Goal: Information Seeking & Learning: Check status

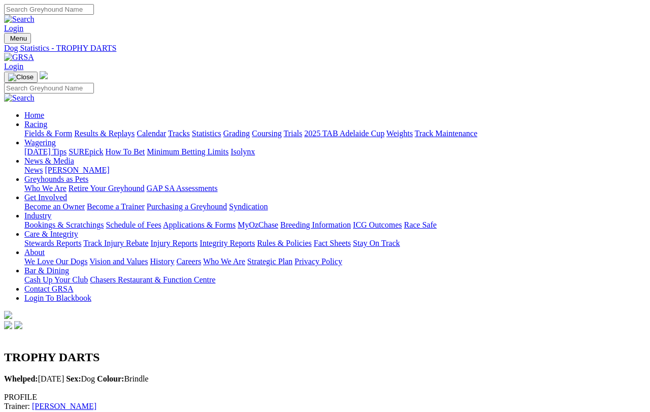
click at [135, 129] on link "Results & Replays" at bounding box center [104, 133] width 60 height 9
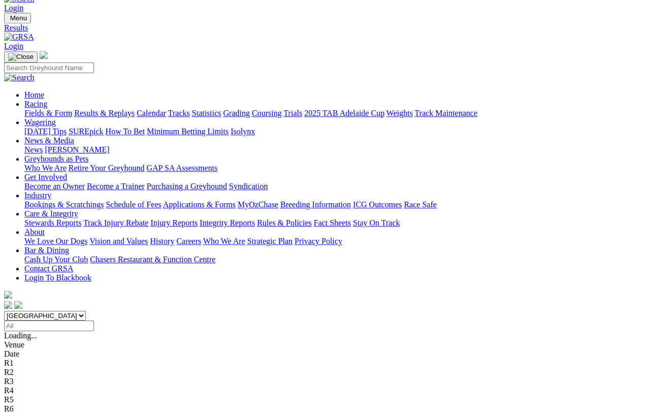
scroll to position [20, 0]
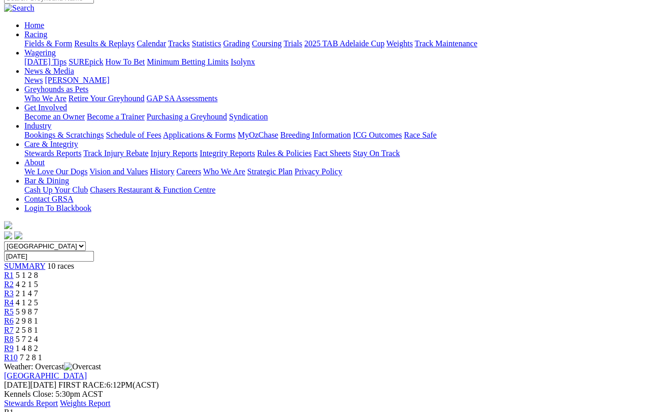
scroll to position [90, 0]
click at [14, 280] on span "R2" at bounding box center [9, 284] width 10 height 9
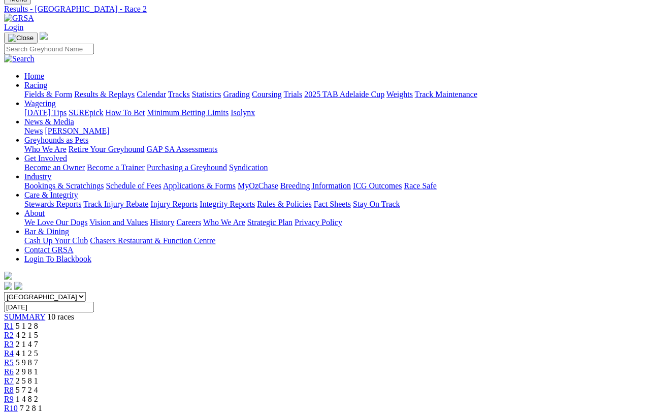
scroll to position [40, 0]
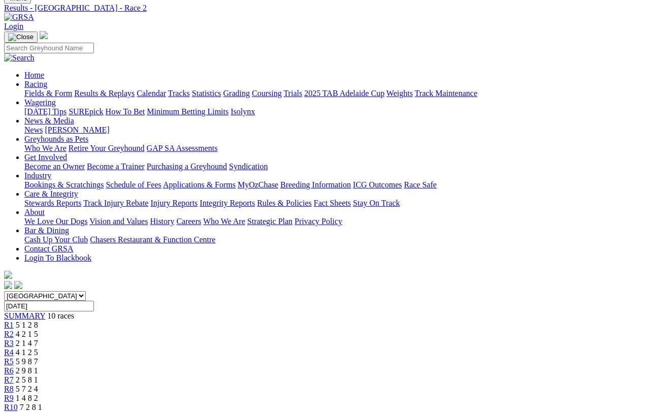
click at [14, 339] on span "R3" at bounding box center [9, 343] width 10 height 9
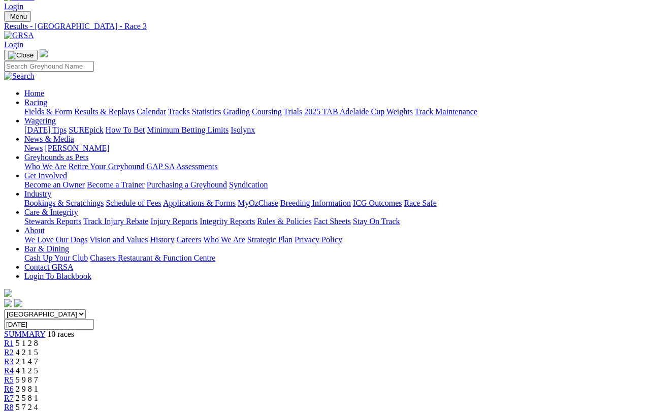
scroll to position [24, 0]
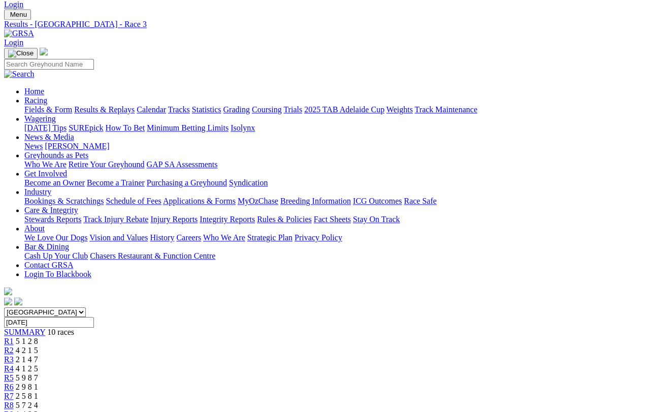
click at [38, 364] on span "4 1 2 5" at bounding box center [27, 368] width 22 height 9
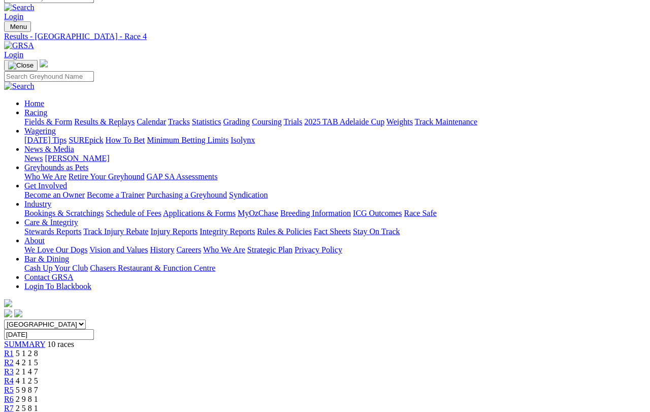
scroll to position [21, 0]
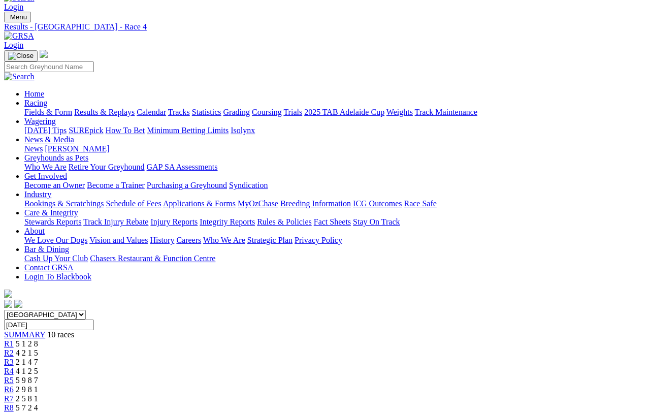
click at [14, 376] on span "R5" at bounding box center [9, 380] width 10 height 9
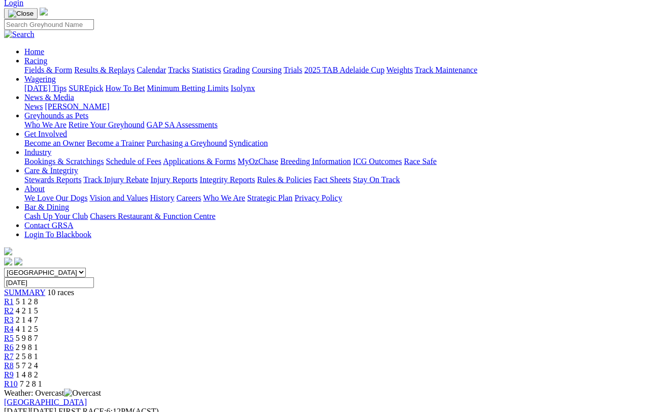
scroll to position [64, 0]
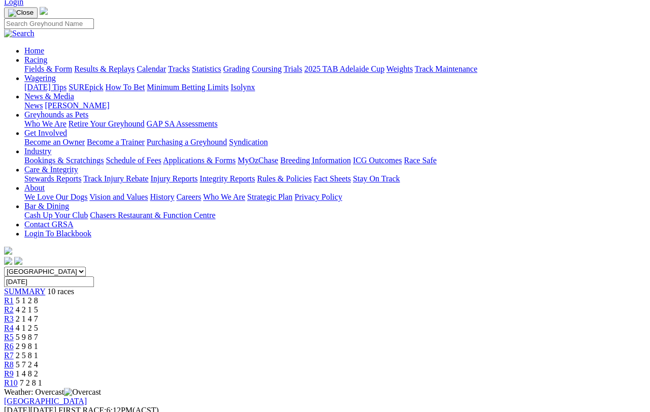
click at [14, 342] on span "R6" at bounding box center [9, 346] width 10 height 9
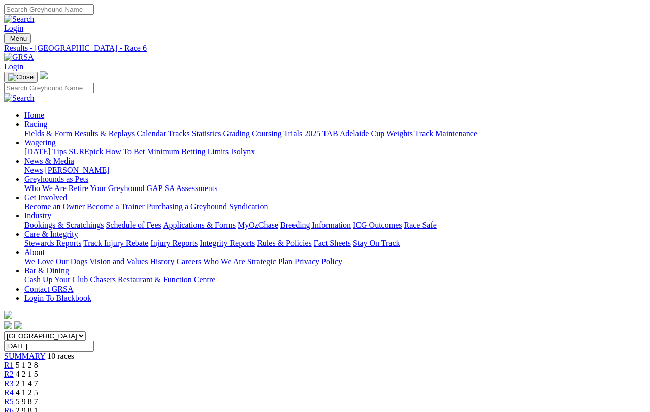
scroll to position [8, 0]
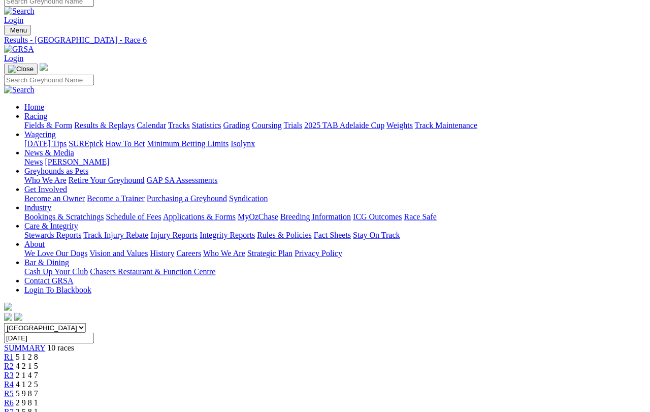
click at [14, 407] on span "R7" at bounding box center [9, 411] width 10 height 9
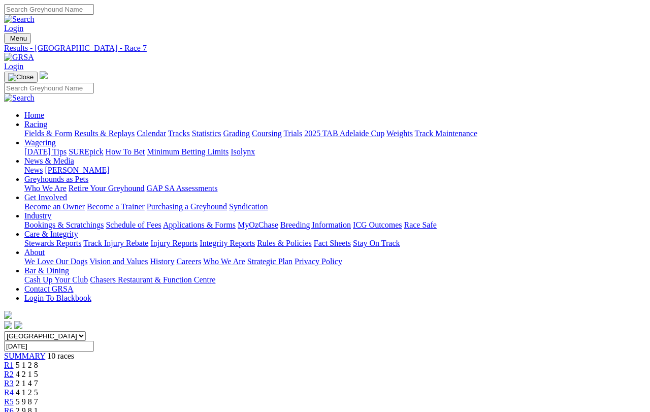
scroll to position [8, 0]
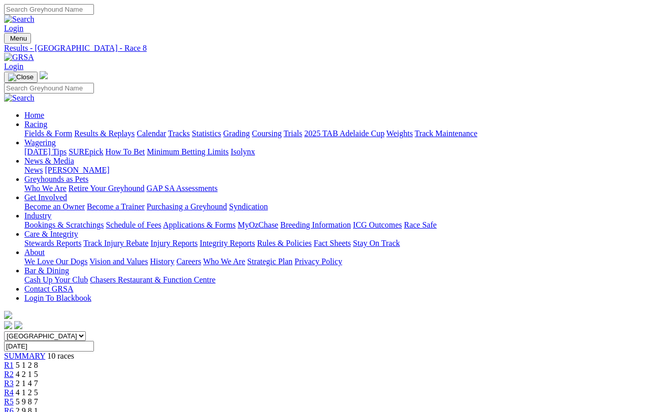
scroll to position [12, 0]
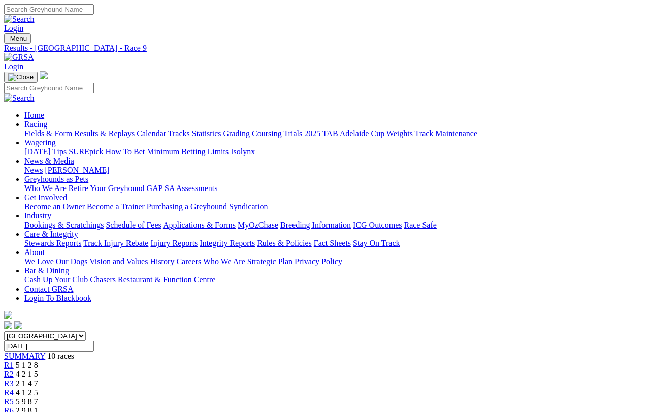
scroll to position [12, 0]
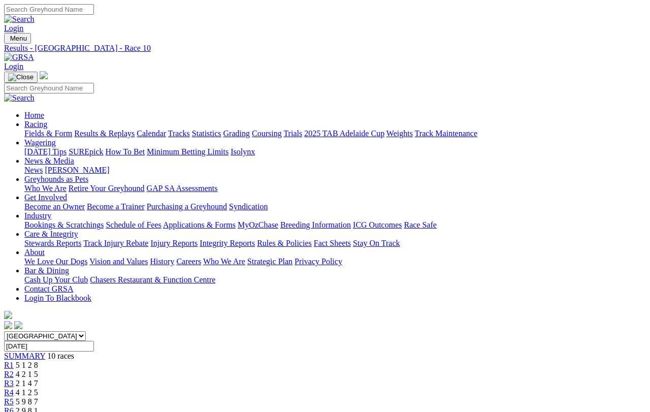
click at [166, 129] on link "Calendar" at bounding box center [151, 133] width 29 height 9
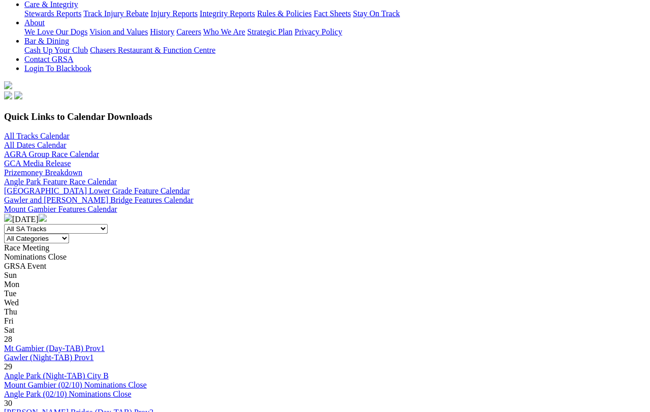
scroll to position [230, 0]
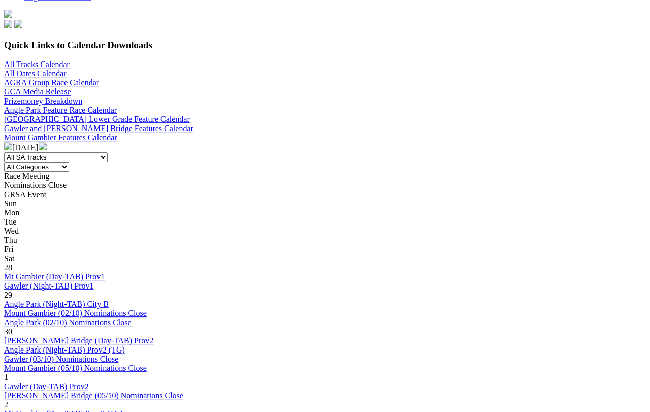
scroll to position [301, 0]
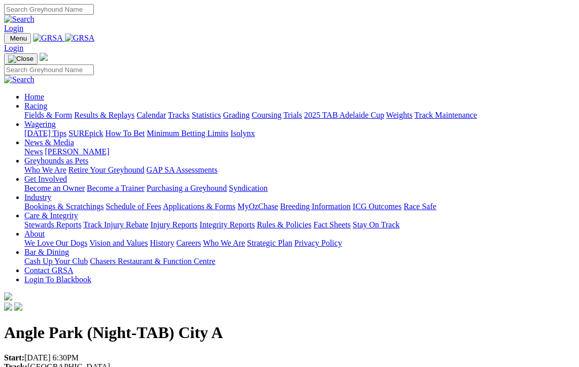
scroll to position [4, 0]
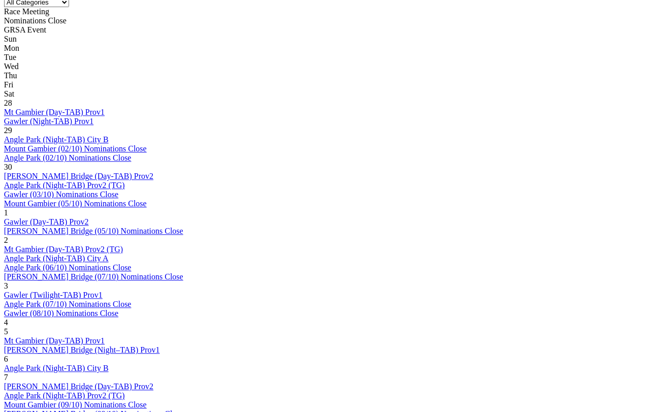
scroll to position [471, 6]
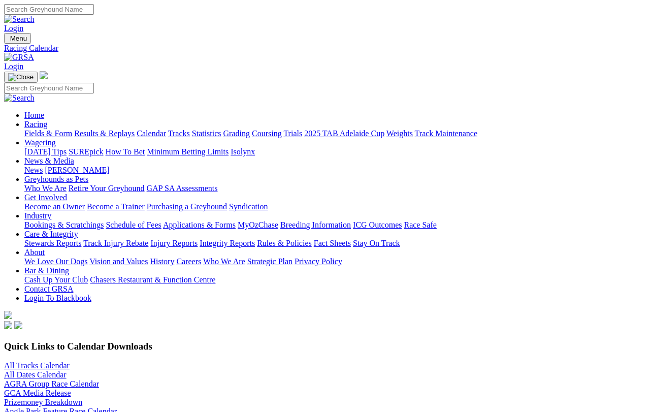
click at [121, 129] on link "Results & Replays" at bounding box center [104, 133] width 60 height 9
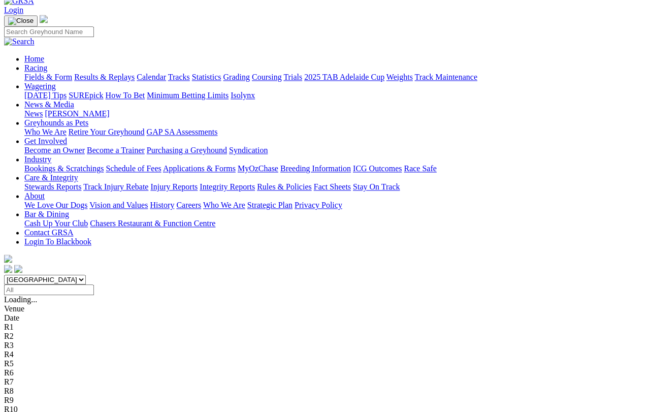
scroll to position [64, 0]
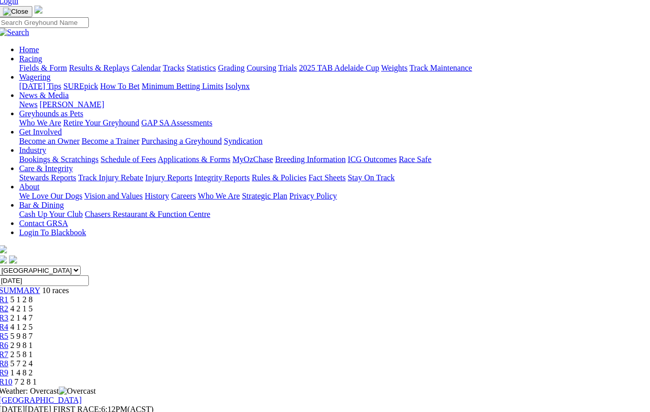
scroll to position [72, 8]
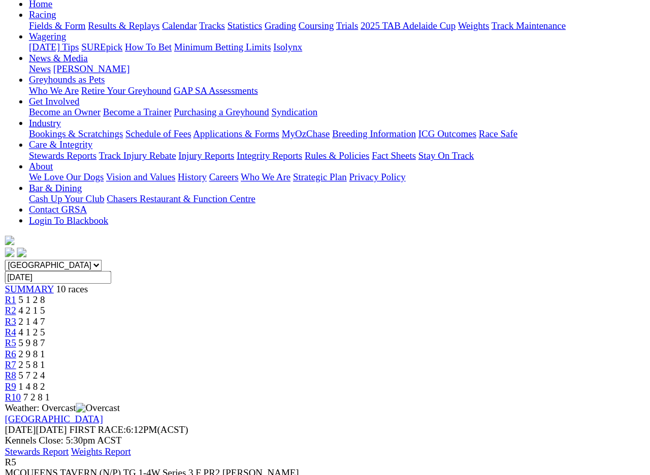
scroll to position [56, 0]
